Goal: Task Accomplishment & Management: Manage account settings

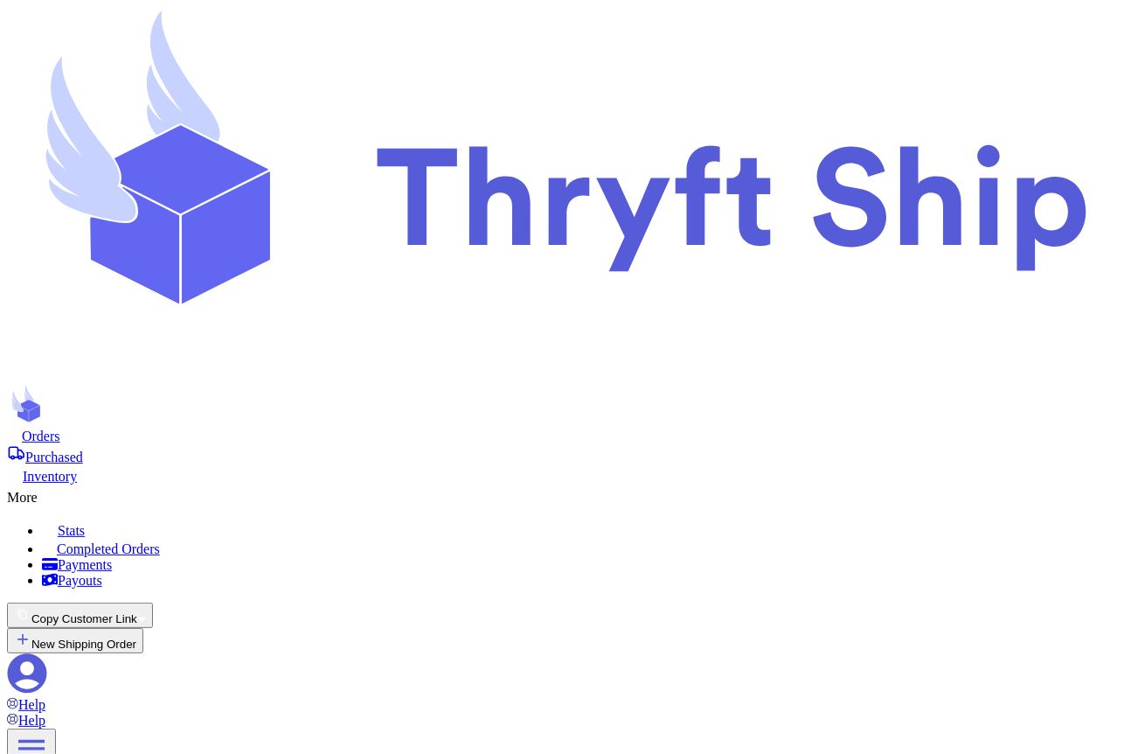
scroll to position [1275, 0]
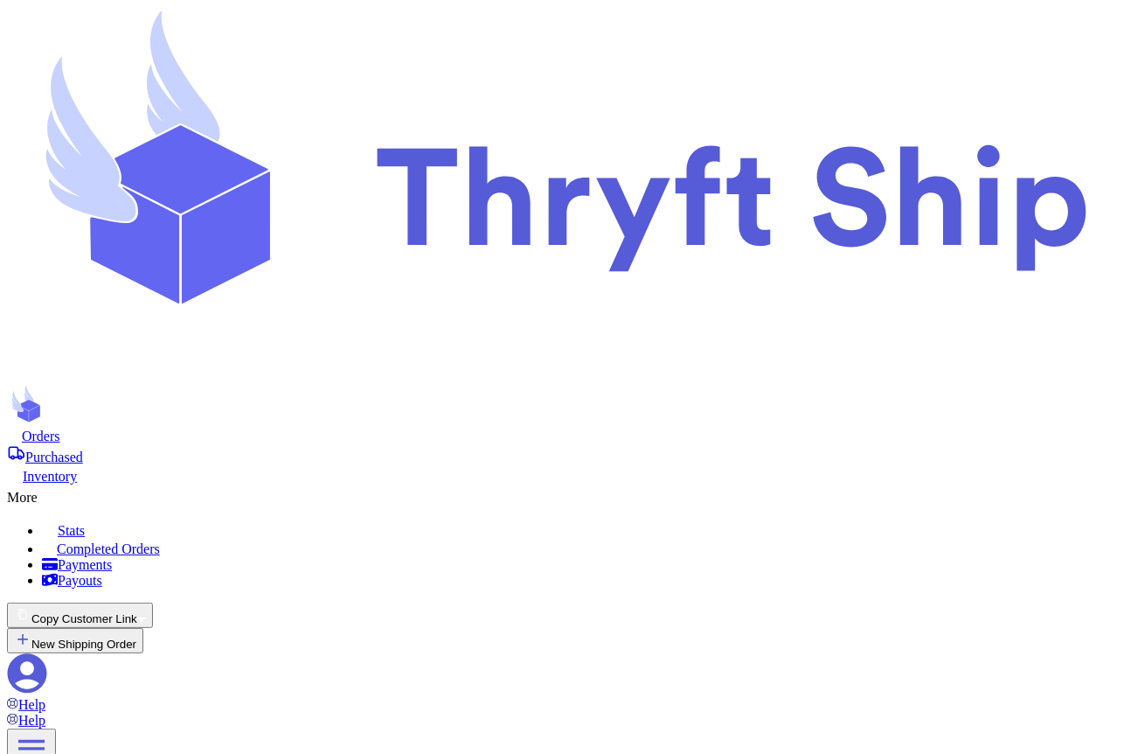
click at [60, 428] on span "Orders" at bounding box center [41, 435] width 38 height 15
select select "paid"
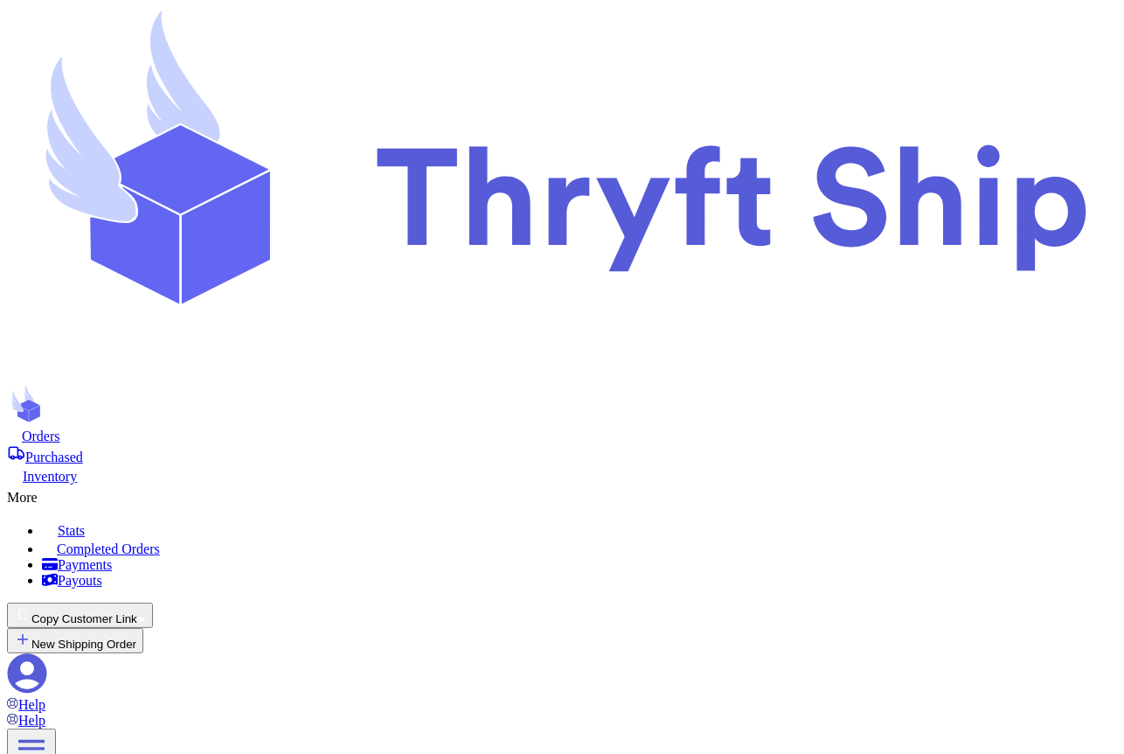
select select "paid"
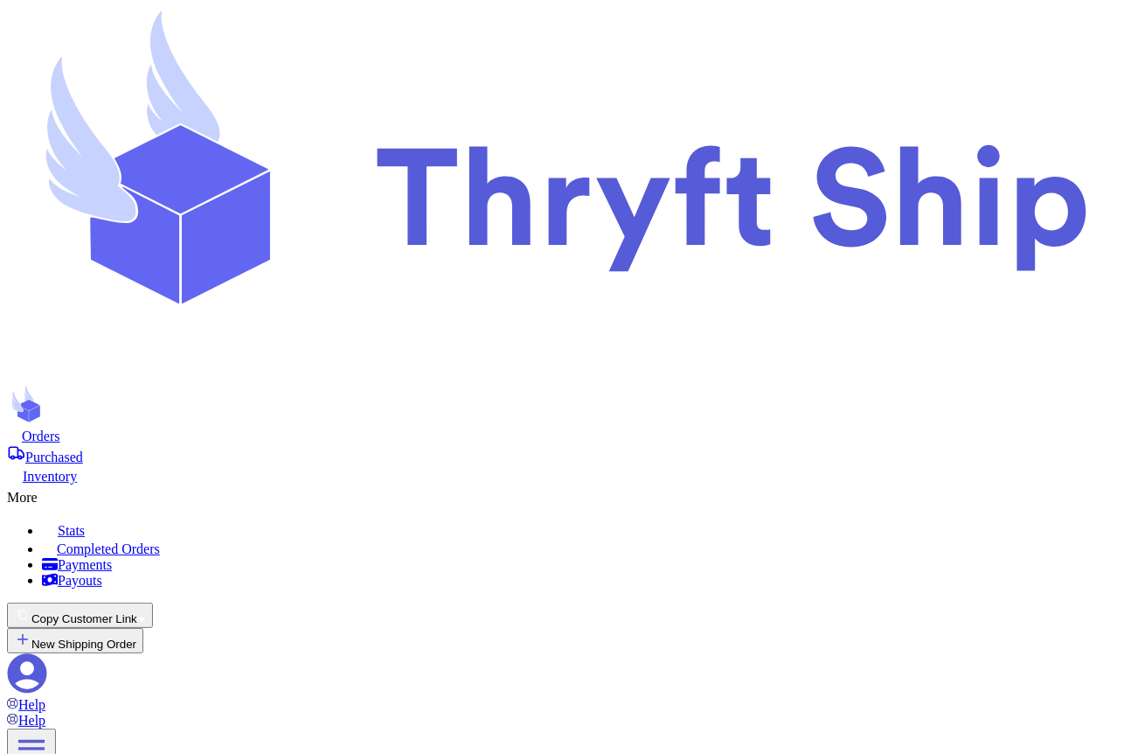
select select "paid"
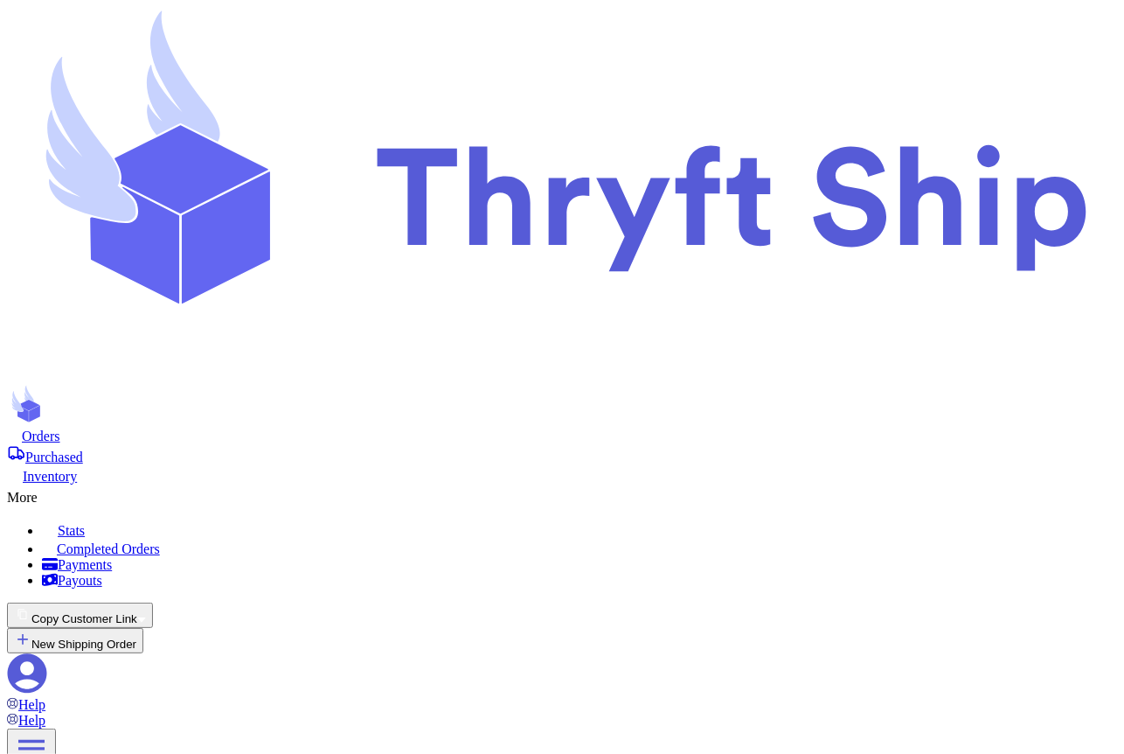
click at [47, 653] on icon at bounding box center [27, 673] width 40 height 40
